Goal: Task Accomplishment & Management: Manage account settings

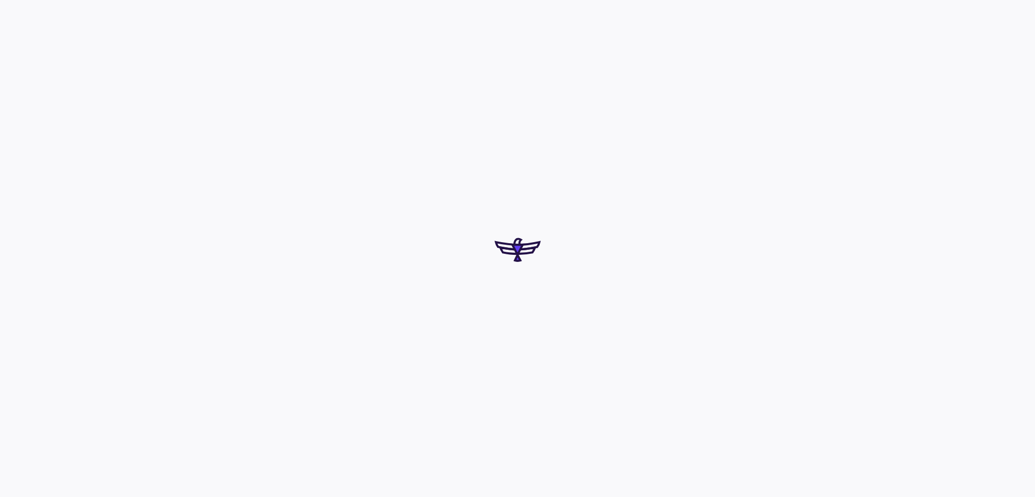
click at [518, 312] on div at bounding box center [517, 248] width 1035 height 497
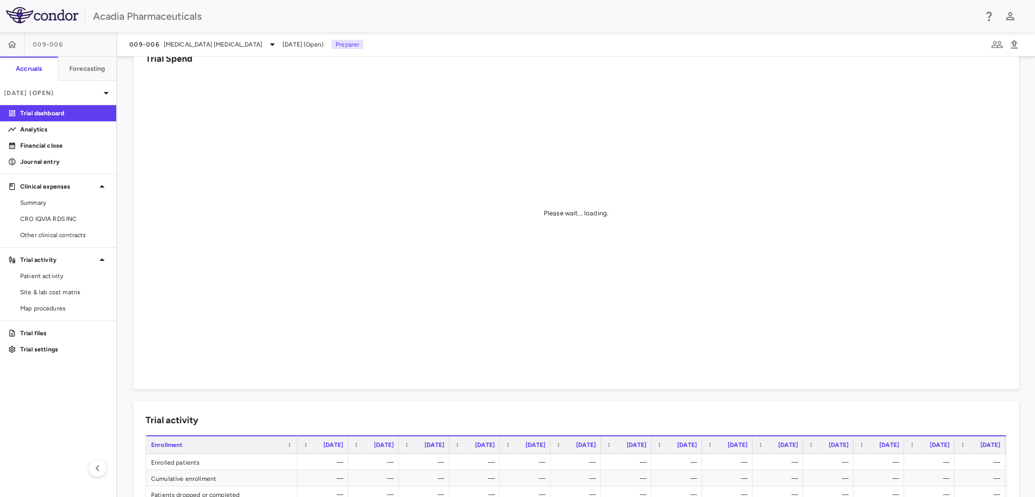
scroll to position [51, 0]
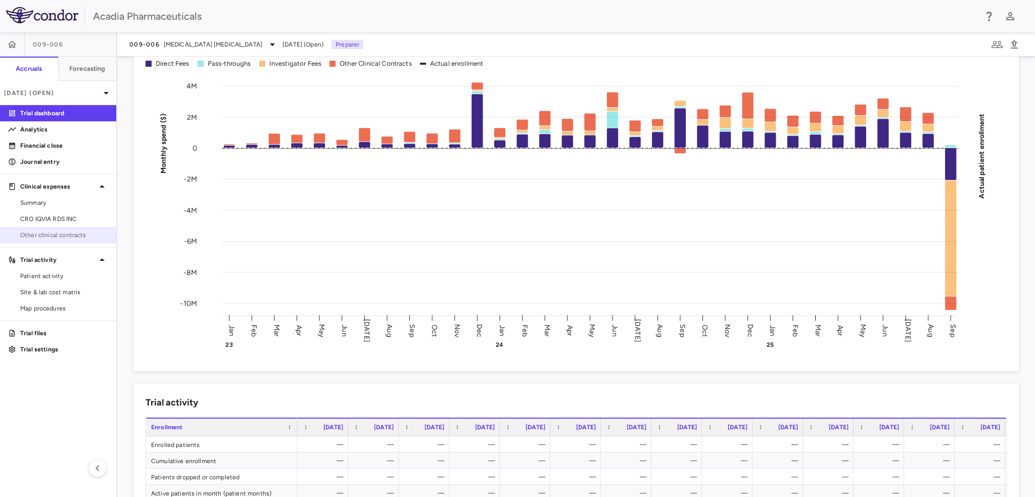
click at [58, 233] on span "Other clinical contracts" at bounding box center [64, 235] width 88 height 9
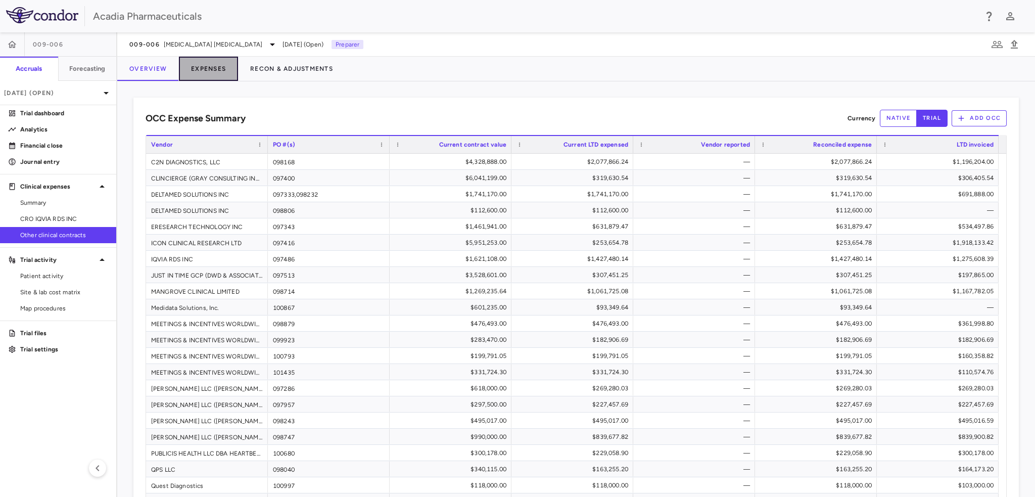
click at [199, 69] on button "Expenses" at bounding box center [208, 69] width 59 height 24
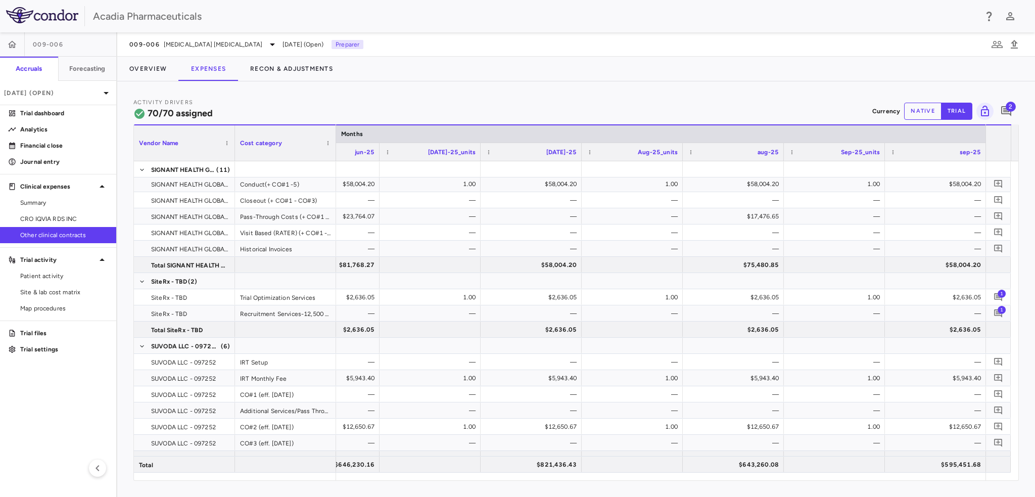
click at [916, 117] on button "native" at bounding box center [922, 111] width 37 height 17
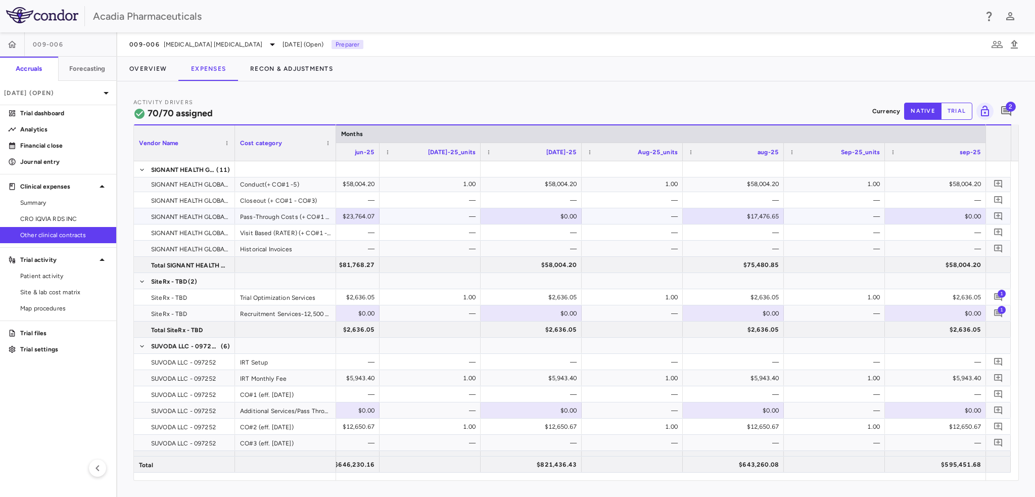
click at [938, 221] on div "$0.00" at bounding box center [937, 216] width 87 height 16
type input "********"
click at [969, 227] on div "—" at bounding box center [937, 232] width 87 height 16
click at [1001, 215] on icon "Add comment" at bounding box center [999, 216] width 10 height 10
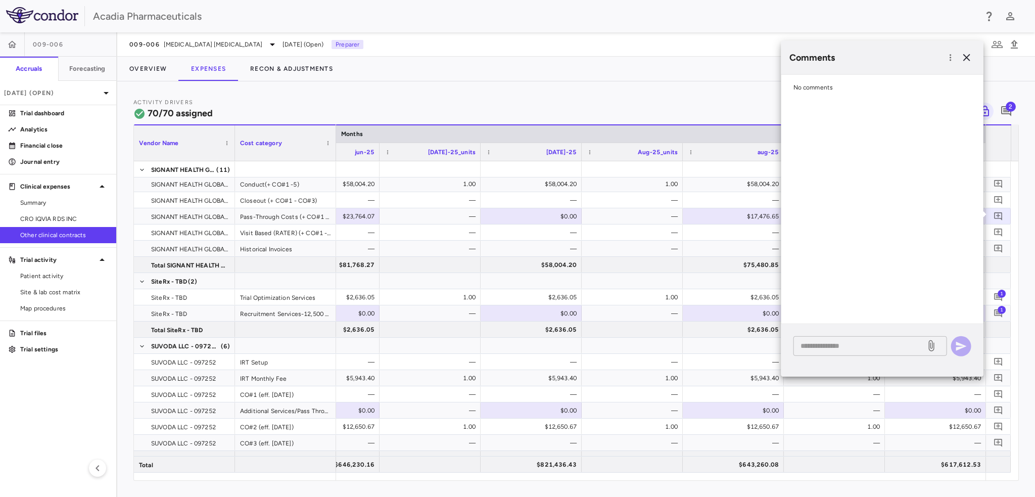
click at [890, 345] on textarea at bounding box center [860, 345] width 118 height 11
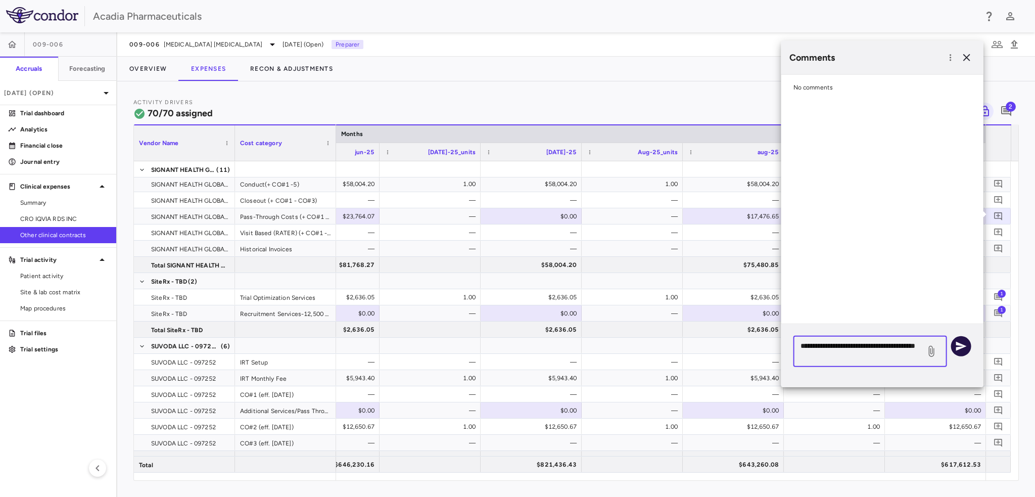
type textarea "**********"
click at [967, 341] on button "button" at bounding box center [961, 346] width 20 height 20
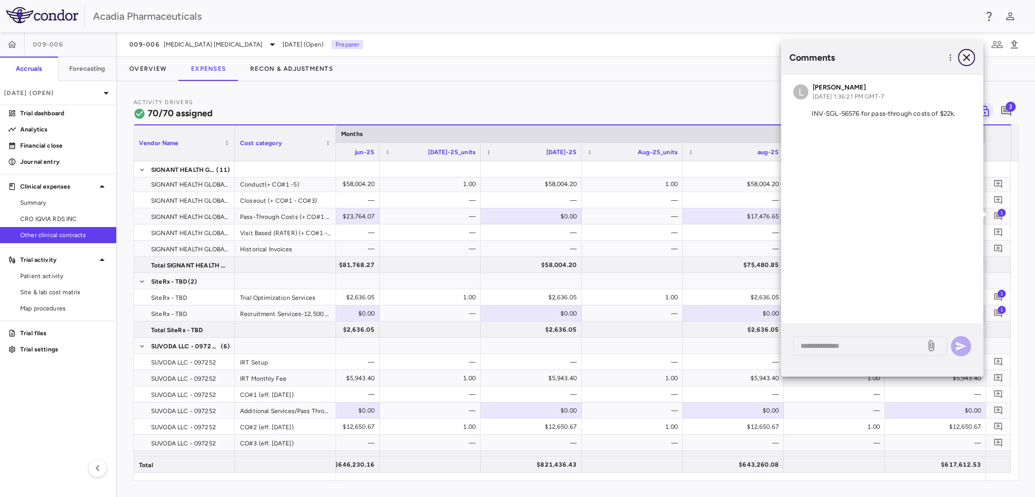
click at [968, 53] on icon "button" at bounding box center [967, 58] width 12 height 12
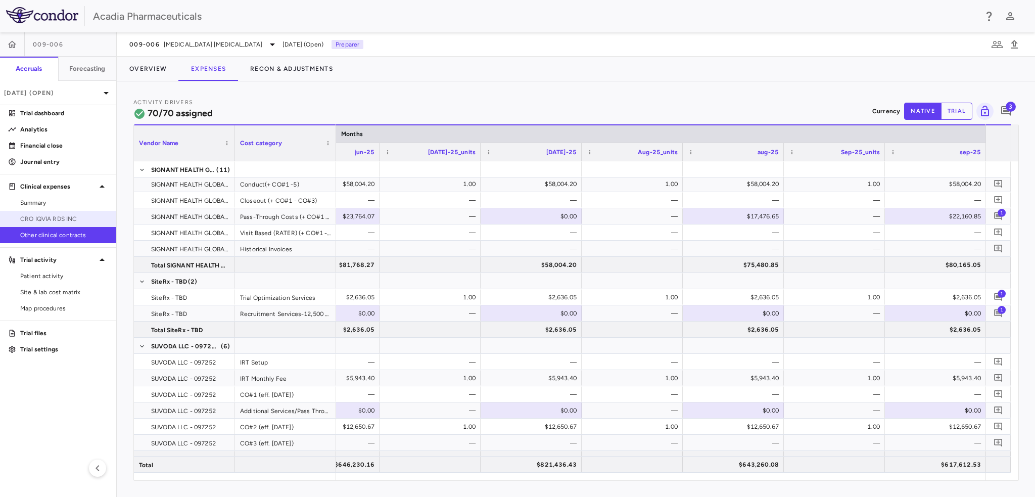
click at [61, 224] on link "CRO IQVIA RDS INC" at bounding box center [58, 218] width 116 height 15
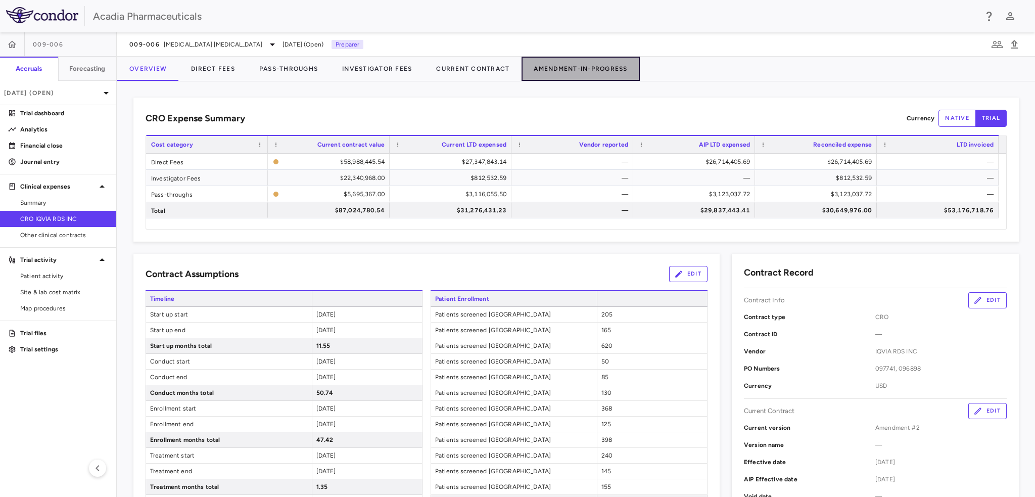
click at [588, 70] on button "Amendment-In-Progress" at bounding box center [581, 69] width 118 height 24
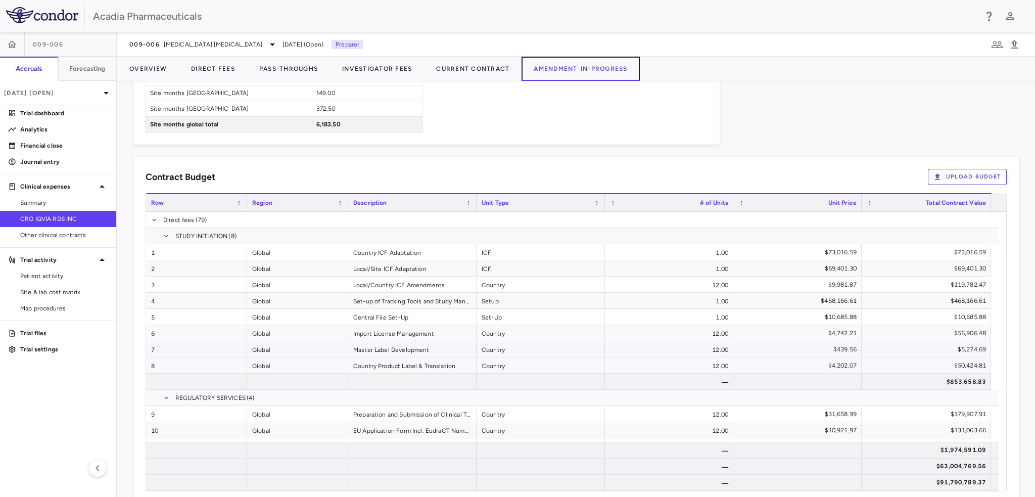
scroll to position [1062, 0]
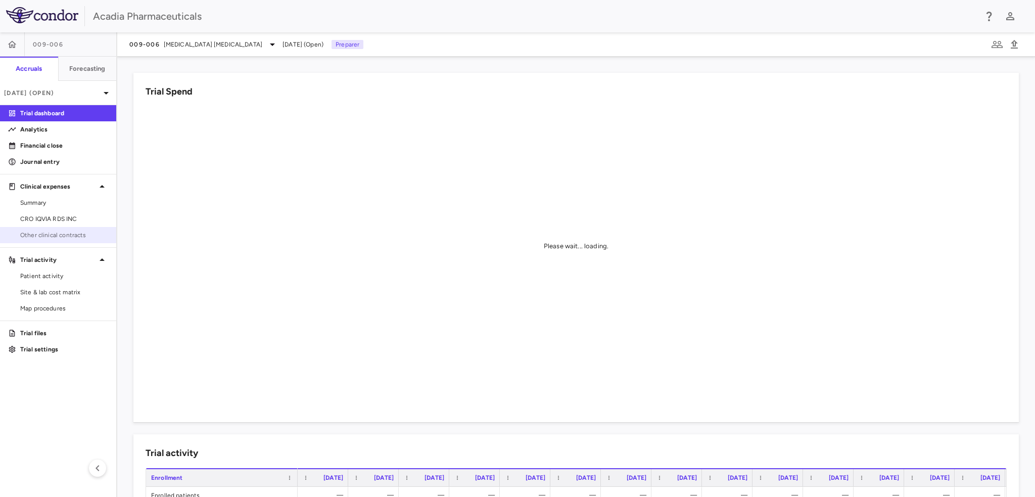
click at [61, 242] on link "Other clinical contracts" at bounding box center [58, 234] width 116 height 15
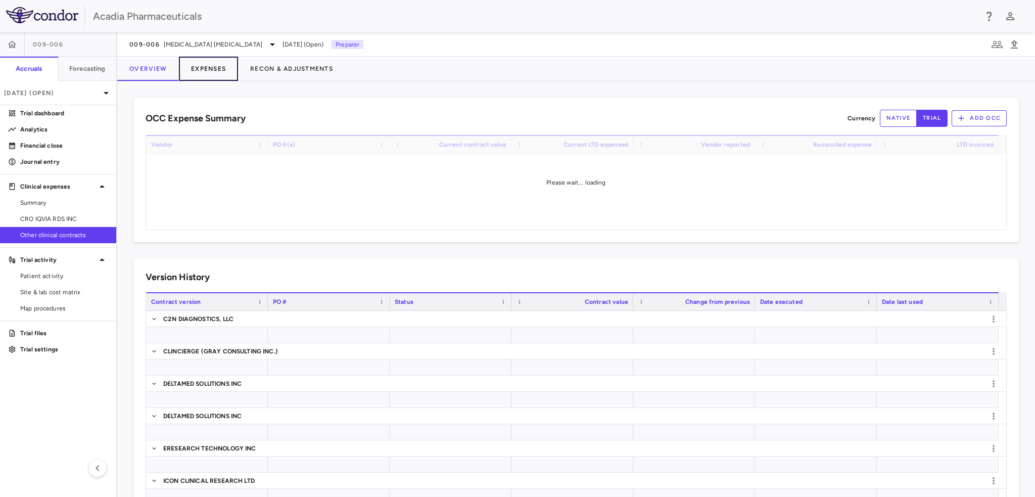
click at [203, 75] on button "Expenses" at bounding box center [208, 69] width 59 height 24
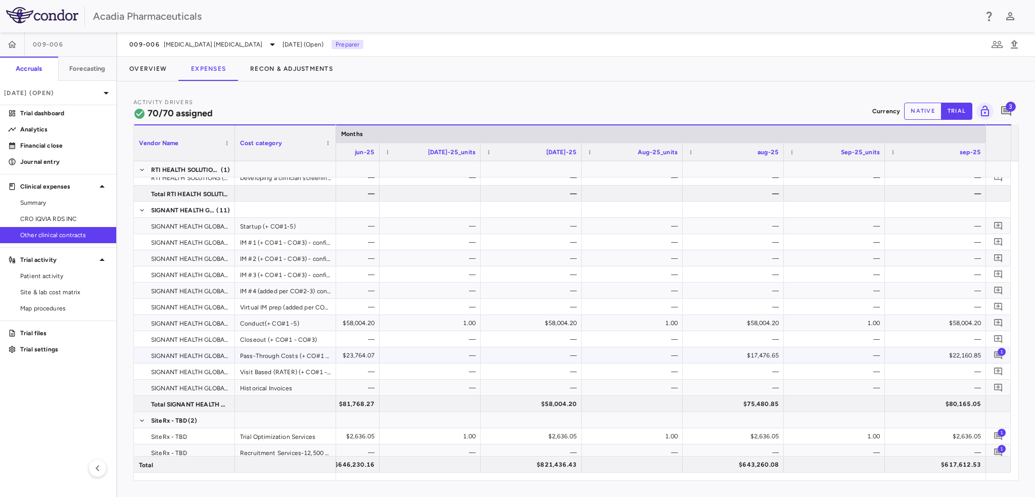
click at [970, 355] on div "$22,160.85" at bounding box center [937, 355] width 87 height 16
click at [912, 109] on button "native" at bounding box center [922, 111] width 37 height 17
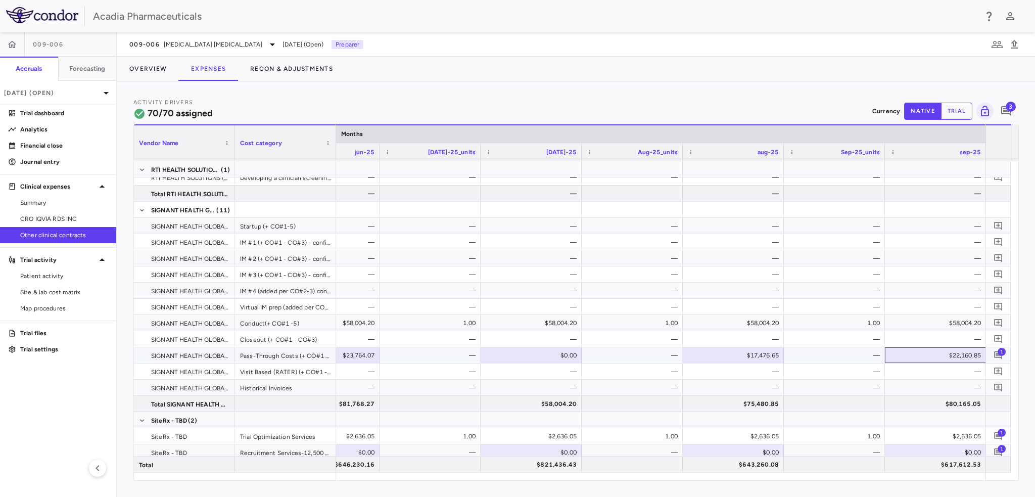
click at [951, 349] on div "$22,160.85" at bounding box center [937, 355] width 87 height 16
drag, startPoint x: 935, startPoint y: 353, endPoint x: 1035, endPoint y: 359, distance: 100.3
click at [1035, 359] on div "Activity Drivers 70/70 assigned Currency native trial 3 Vendor Name Drag here t…" at bounding box center [576, 289] width 918 height 416
type input "*********"
click at [997, 356] on icon "Add comment" at bounding box center [999, 355] width 10 height 10
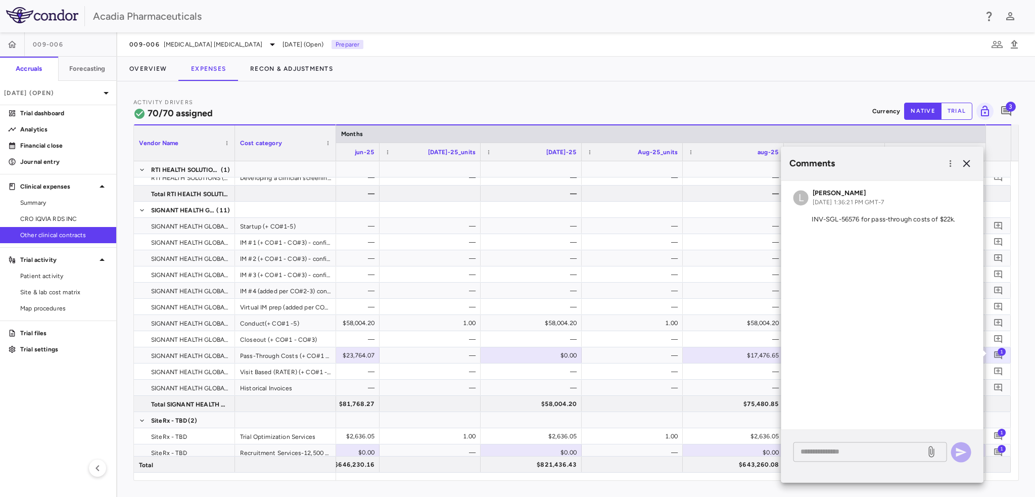
click at [877, 449] on textarea at bounding box center [860, 451] width 118 height 11
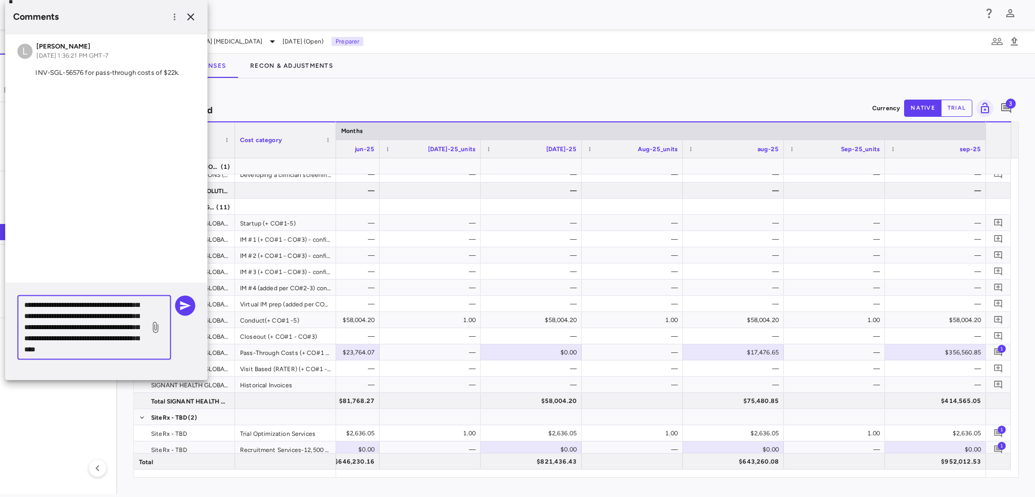
scroll to position [65, 0]
type textarea "**********"
click at [182, 309] on icon "button" at bounding box center [185, 305] width 12 height 12
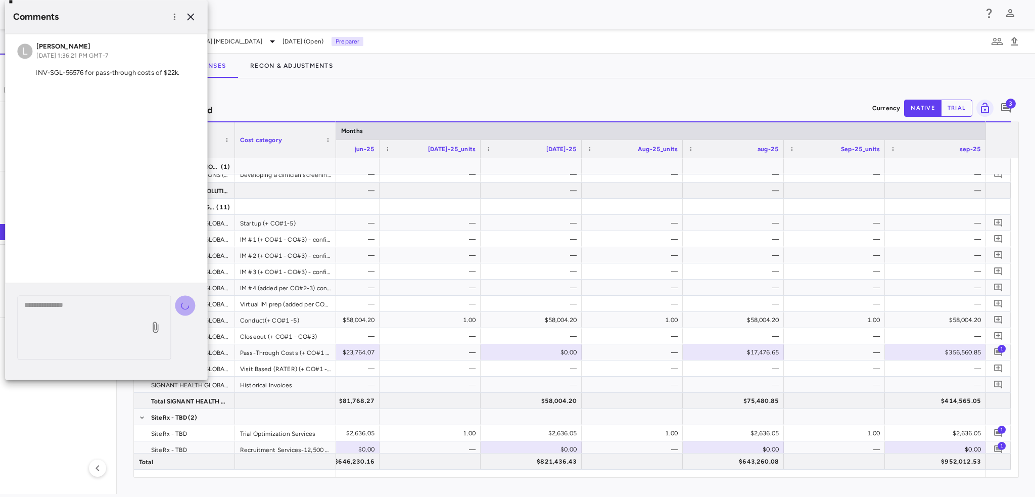
scroll to position [0, 0]
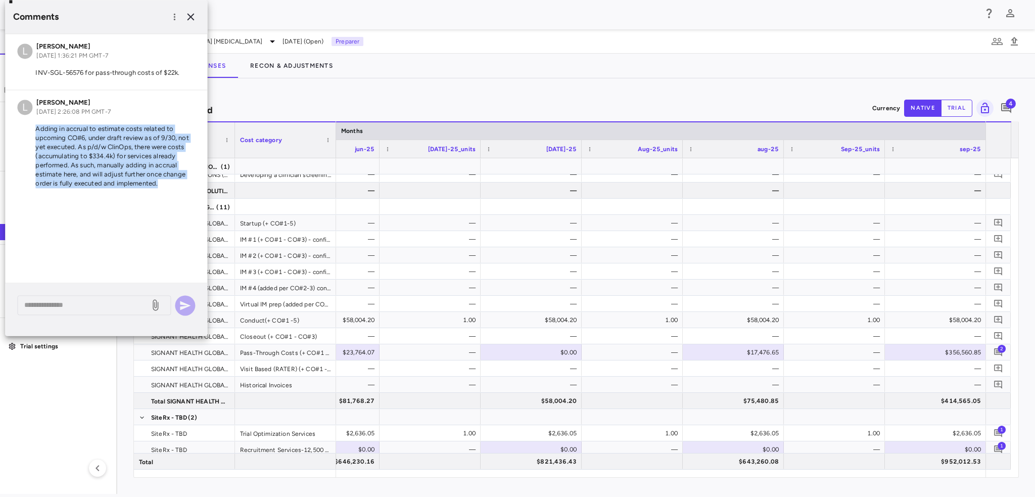
drag, startPoint x: 161, startPoint y: 188, endPoint x: 22, endPoint y: 128, distance: 150.8
click at [22, 128] on div "L Lindsey Dugan Sep 30, 2025, 2:26:08 PM GMT-7 Adding in accrual to estimate co…" at bounding box center [106, 145] width 202 height 110
copy p "Adding in accrual to estimate costs related to upcoming CO#6, under draft revie…"
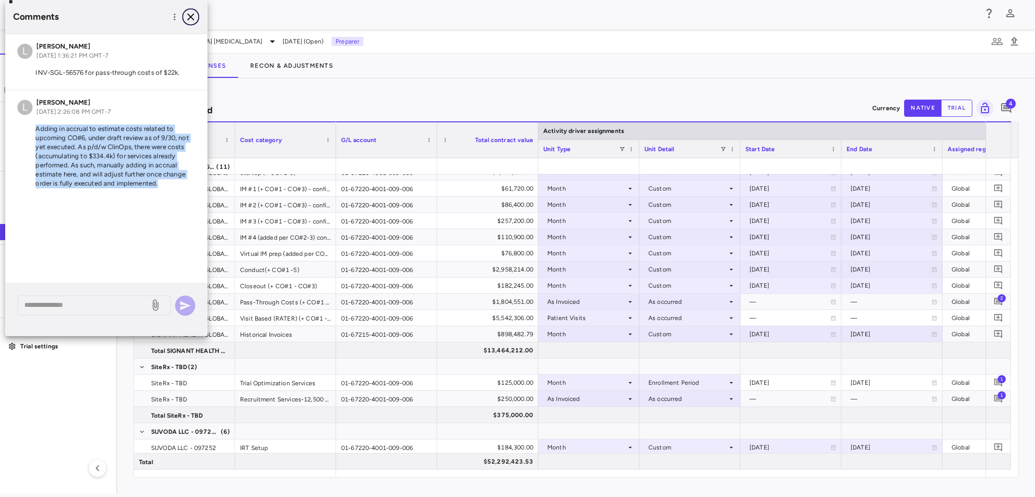
click at [189, 17] on icon "button" at bounding box center [191, 17] width 12 height 12
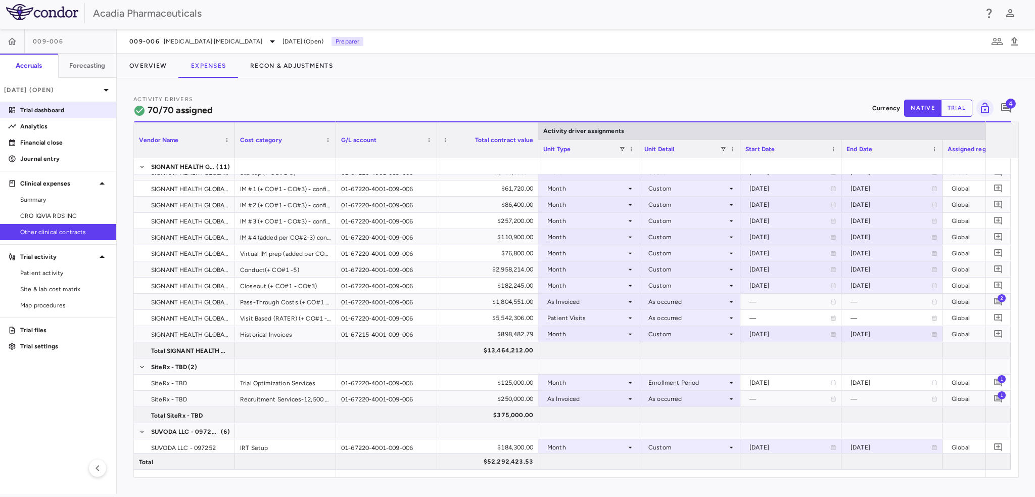
click at [31, 114] on p "Trial dashboard" at bounding box center [64, 110] width 88 height 9
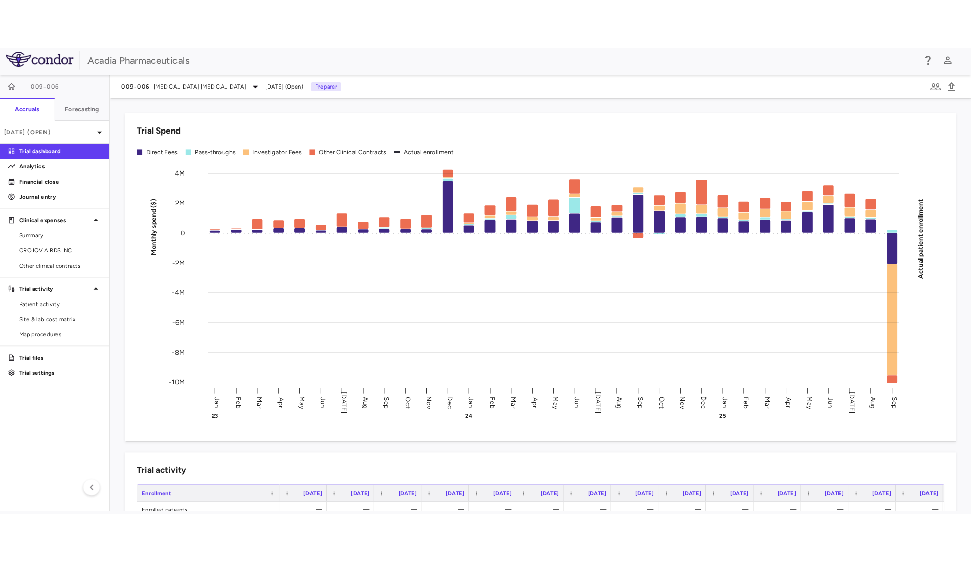
scroll to position [3, 0]
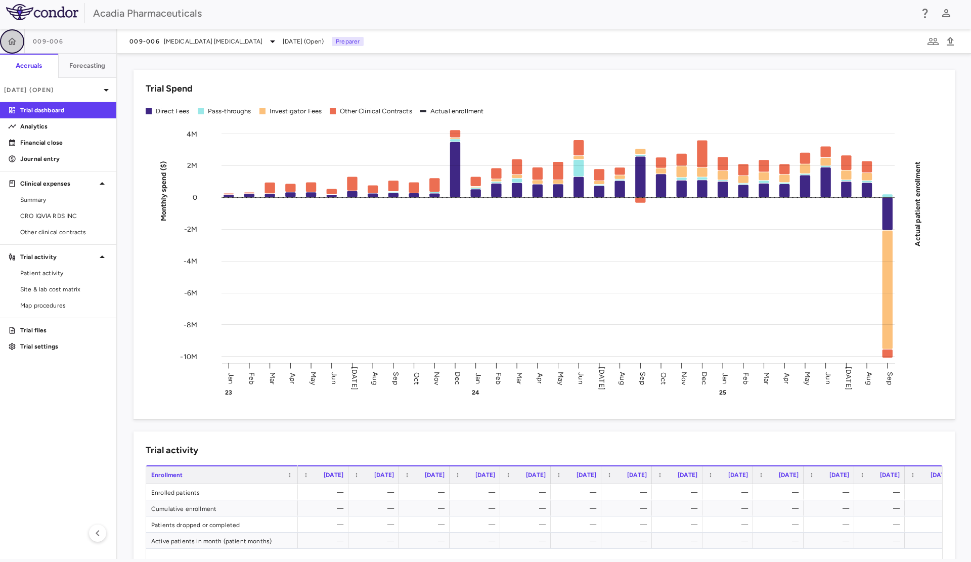
click at [17, 45] on button "button" at bounding box center [12, 41] width 24 height 24
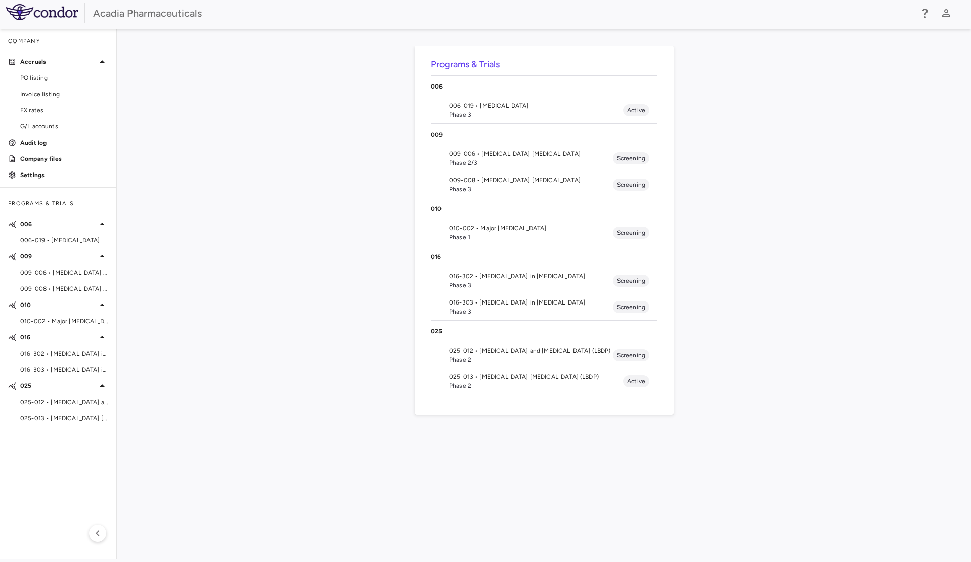
click at [17, 45] on div "Company" at bounding box center [58, 41] width 116 height 24
click at [105, 59] on icon at bounding box center [102, 62] width 12 height 12
